Goal: Check status: Check status

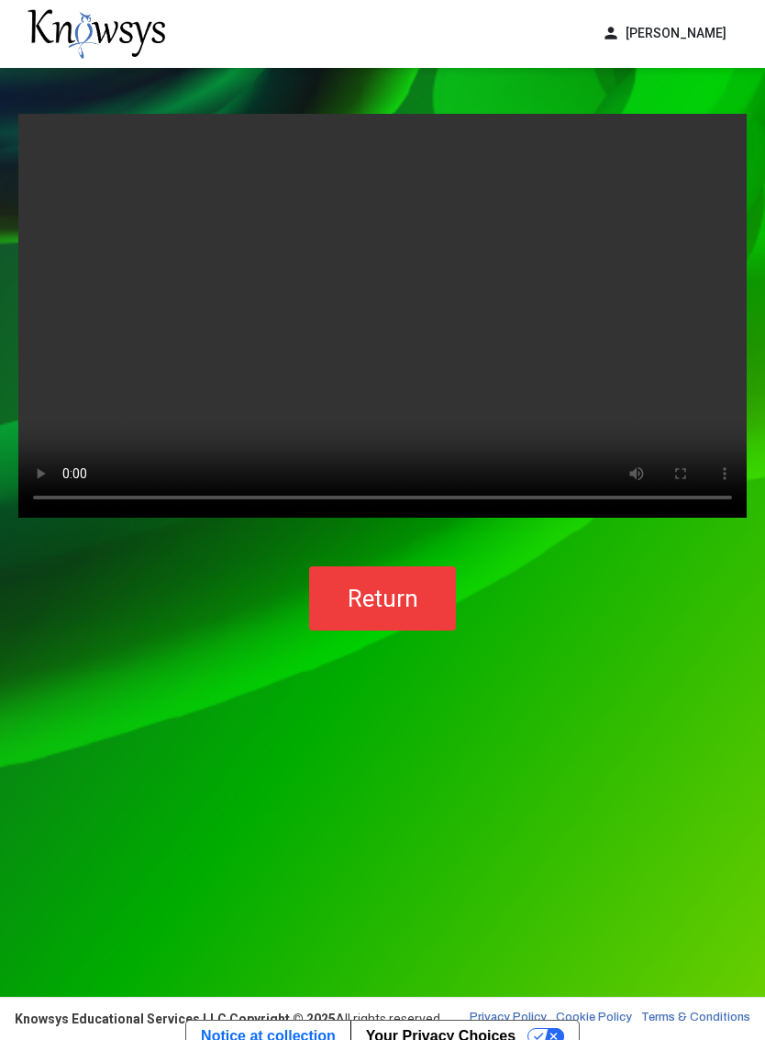
click at [699, 223] on video "Your browser does not support the video tag." at bounding box center [382, 316] width 729 height 404
click at [456, 328] on video "Your browser does not support the video tag." at bounding box center [382, 316] width 729 height 404
click at [458, 315] on video "Your browser does not support the video tag." at bounding box center [382, 316] width 729 height 404
click at [486, 370] on video "Your browser does not support the video tag." at bounding box center [382, 316] width 729 height 404
click at [477, 326] on video "Your browser does not support the video tag." at bounding box center [382, 316] width 729 height 404
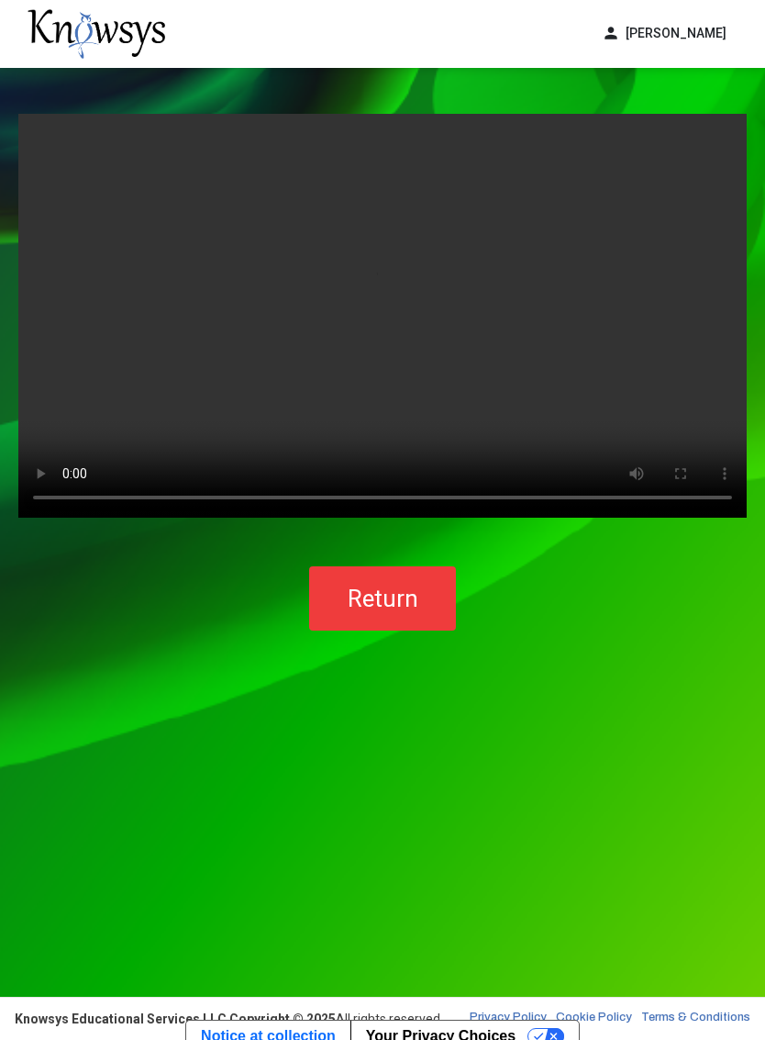
click at [467, 324] on video "Your browser does not support the video tag." at bounding box center [382, 316] width 729 height 404
click at [472, 314] on video "Your browser does not support the video tag." at bounding box center [382, 316] width 729 height 404
click at [395, 627] on button "Return" at bounding box center [382, 598] width 147 height 64
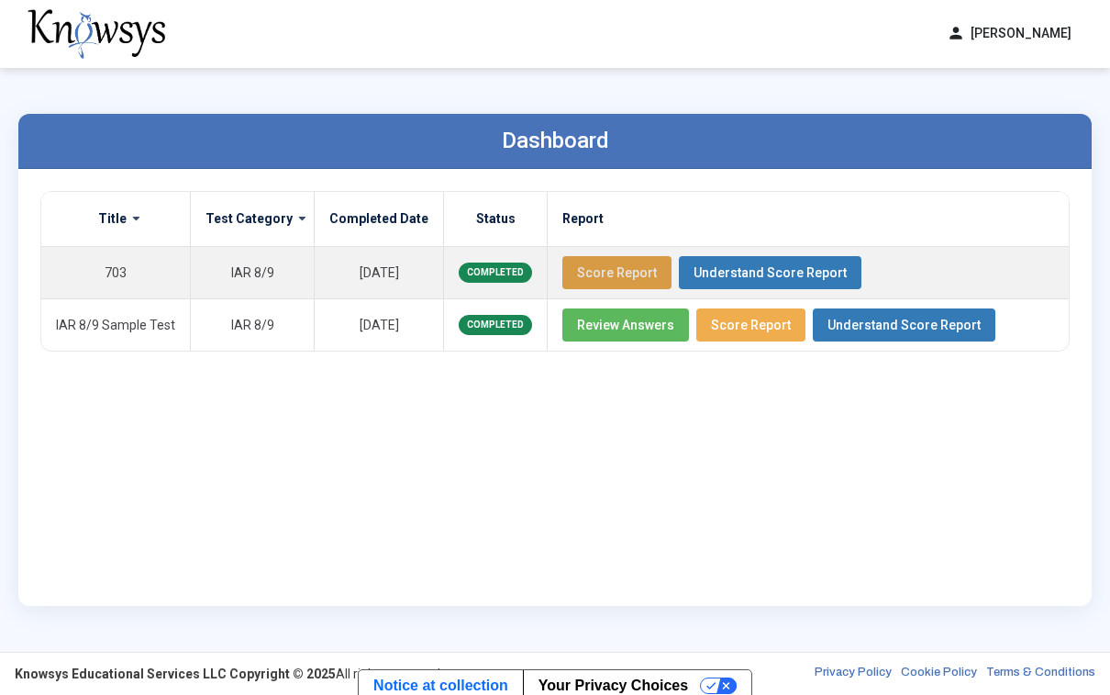
click at [602, 273] on span "Score Report" at bounding box center [617, 272] width 80 height 15
